Goal: Transaction & Acquisition: Purchase product/service

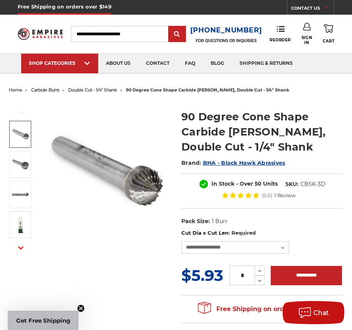
click at [13, 133] on img at bounding box center [20, 134] width 19 height 19
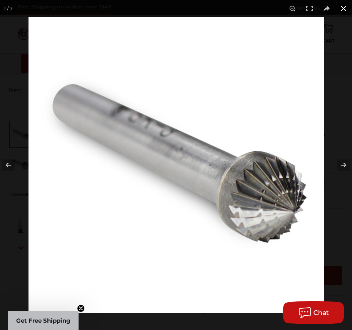
click at [344, 6] on button at bounding box center [343, 8] width 17 height 17
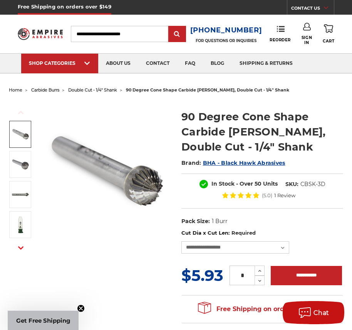
click at [50, 91] on span "carbide burrs" at bounding box center [45, 89] width 28 height 5
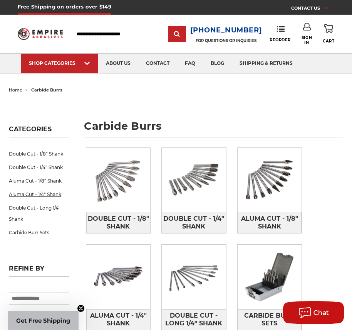
click at [27, 197] on link "Aluma Cut - 1/4" Shank" at bounding box center [39, 193] width 61 height 13
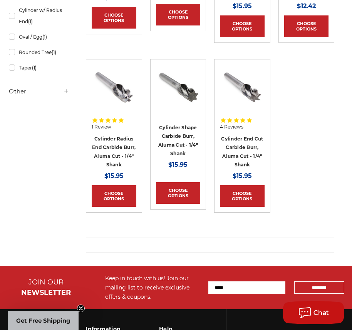
scroll to position [133, 0]
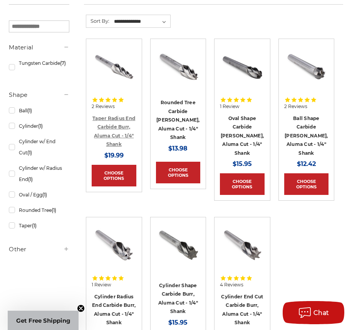
click at [120, 123] on link "Taper Radius End Carbide Burr, Aluma Cut - 1/4" Shank" at bounding box center [114, 131] width 43 height 32
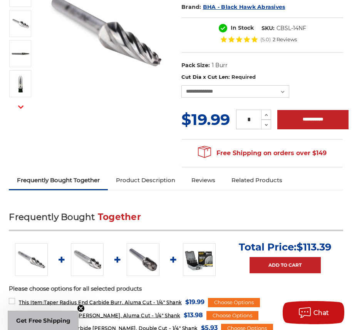
scroll to position [154, 0]
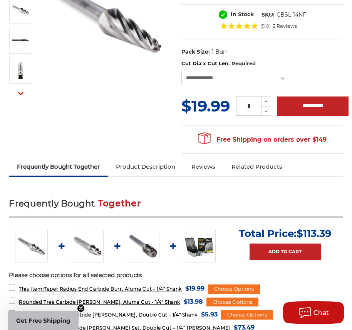
click at [149, 166] on link "Product Description" at bounding box center [146, 166] width 76 height 17
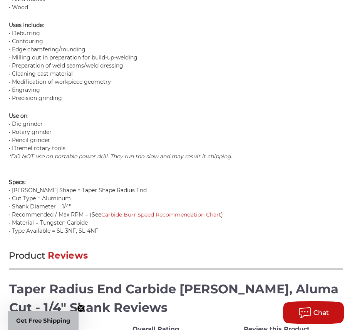
scroll to position [846, 0]
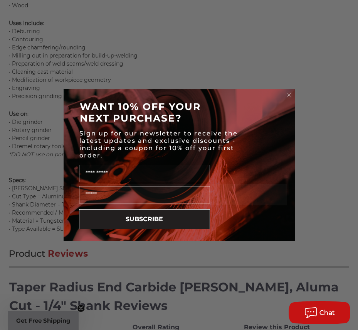
click at [290, 94] on icon "Close dialog" at bounding box center [289, 94] width 3 height 3
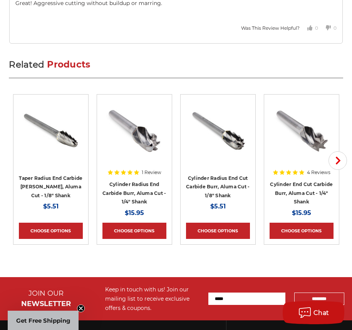
scroll to position [1502, 0]
